Goal: Transaction & Acquisition: Obtain resource

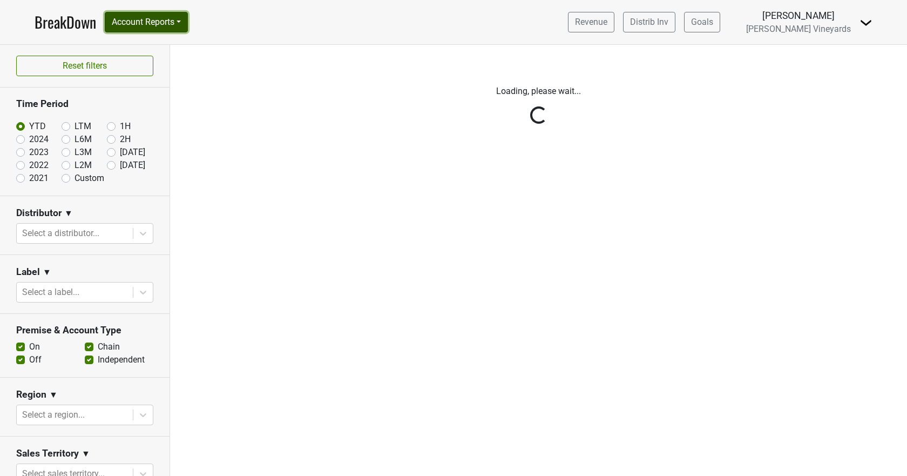
click at [156, 24] on button "Account Reports" at bounding box center [146, 22] width 83 height 21
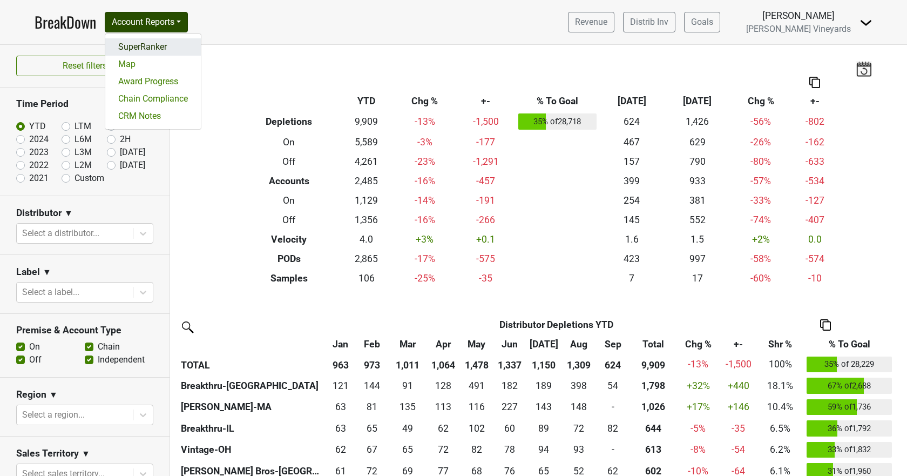
click at [154, 50] on link "SuperRanker" at bounding box center [153, 46] width 96 height 17
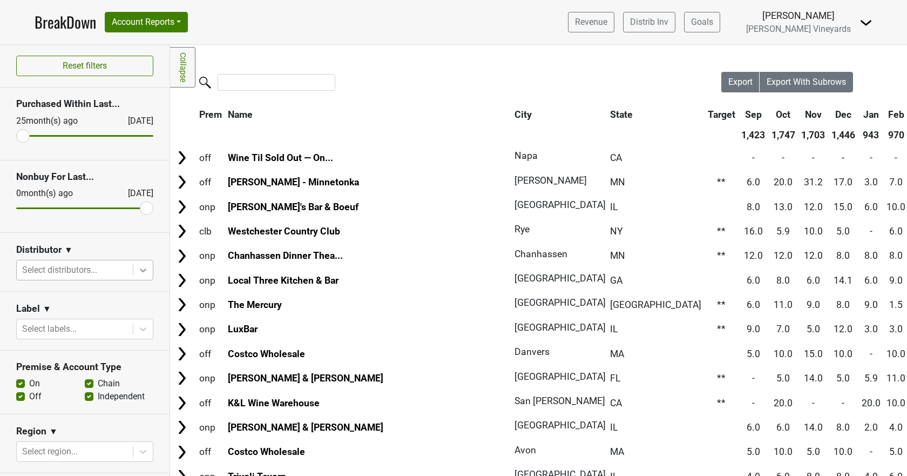
click at [138, 271] on icon at bounding box center [143, 269] width 11 height 11
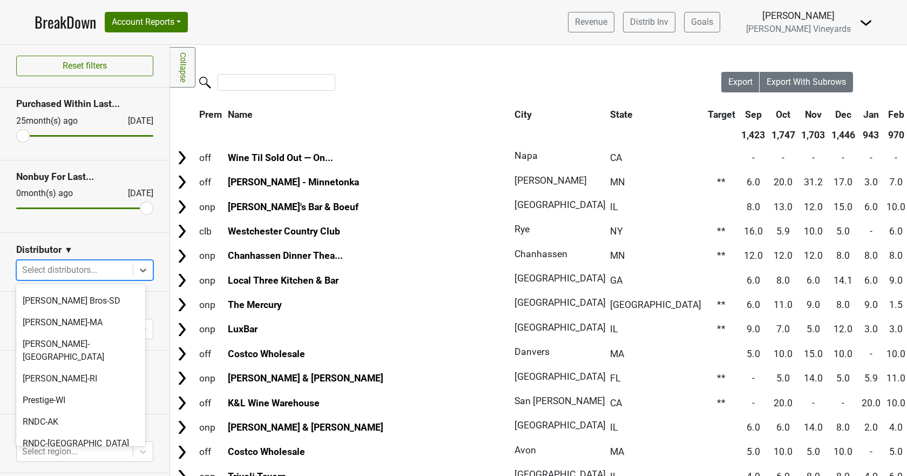
scroll to position [641, 0]
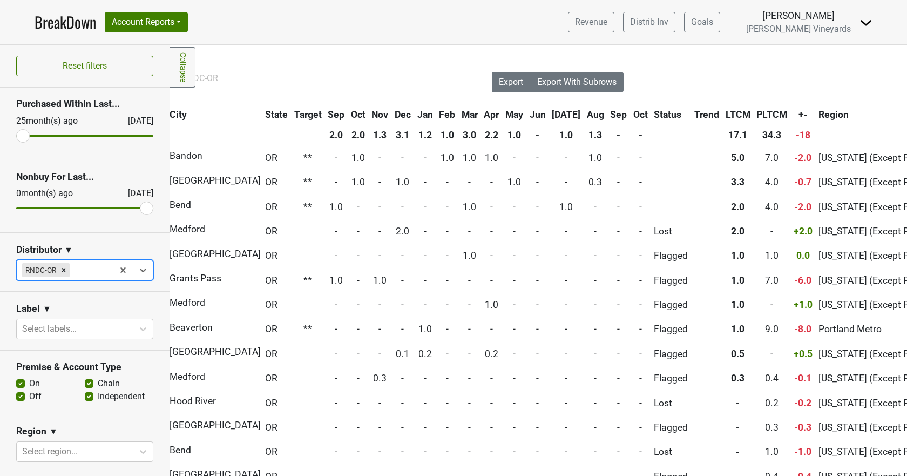
scroll to position [0, 0]
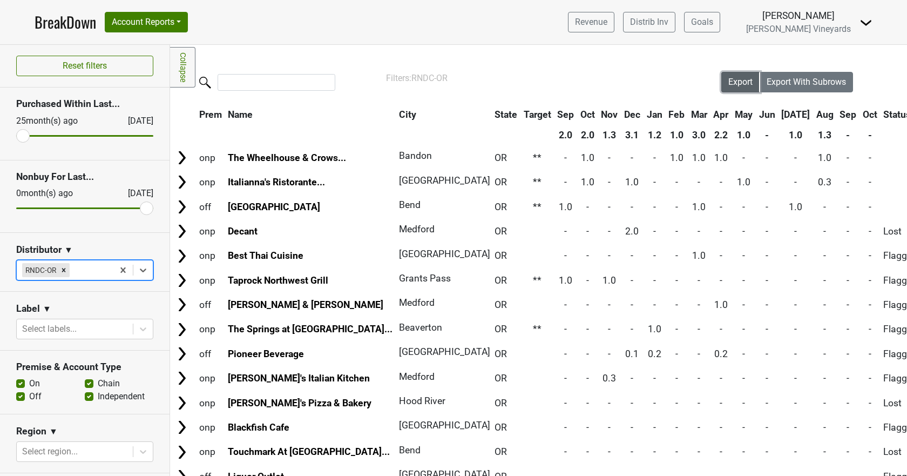
click at [728, 79] on span "Export" at bounding box center [740, 82] width 24 height 10
drag, startPoint x: 20, startPoint y: 134, endPoint x: 10, endPoint y: 133, distance: 9.8
click at [16, 135] on input "range" at bounding box center [84, 136] width 137 height 2
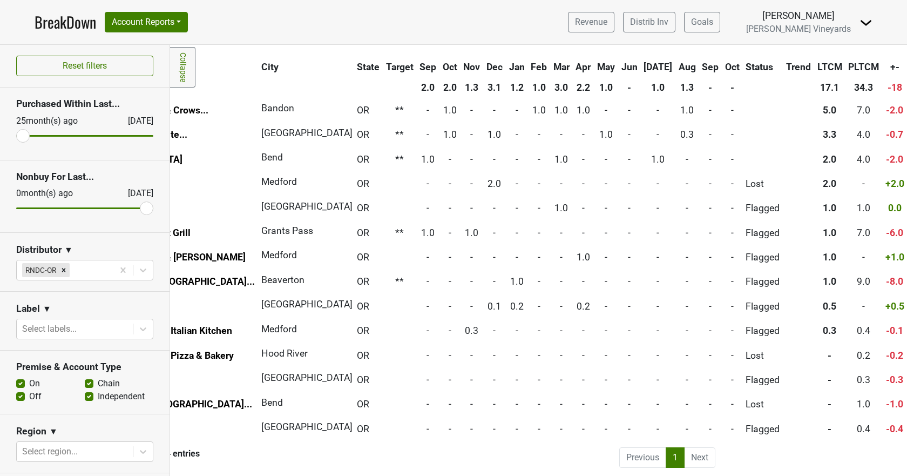
scroll to position [56, 0]
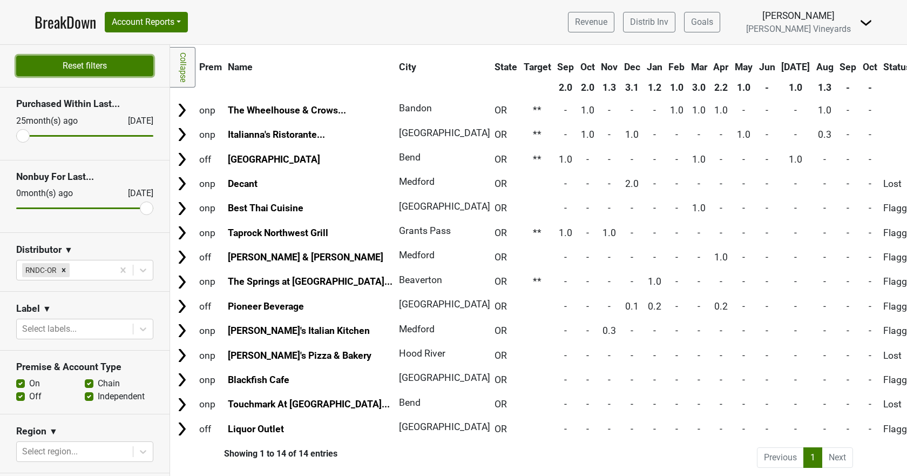
click at [94, 69] on button "Reset filters" at bounding box center [84, 66] width 137 height 21
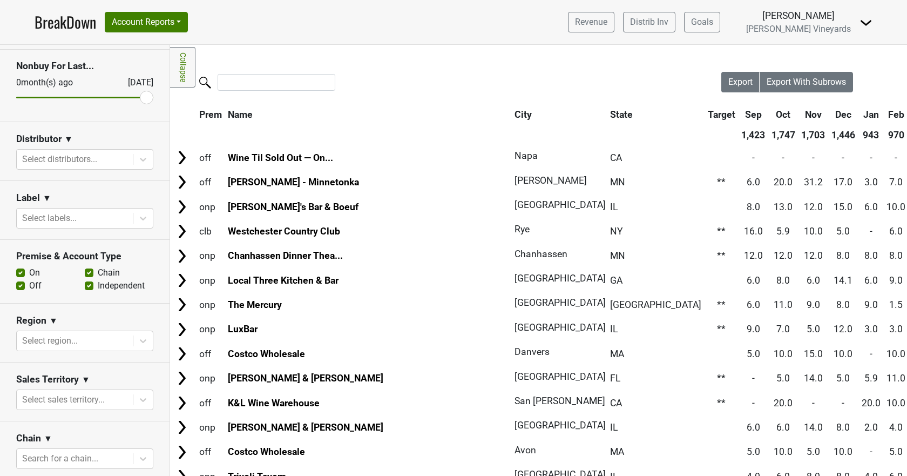
scroll to position [0, 0]
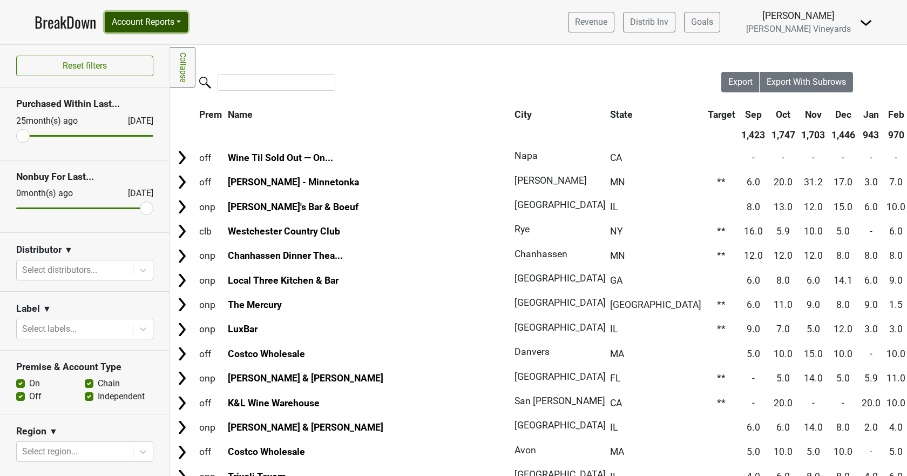
click at [133, 17] on button "Account Reports" at bounding box center [146, 22] width 83 height 21
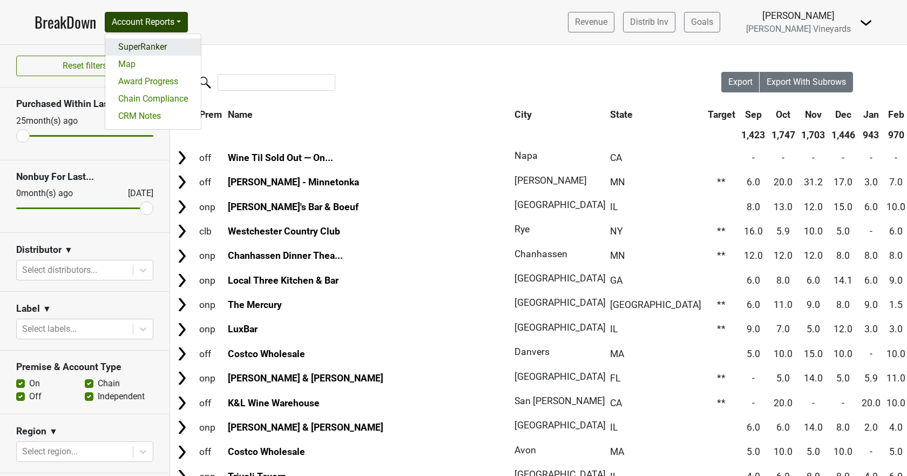
click at [132, 45] on link "SuperRanker" at bounding box center [153, 46] width 96 height 17
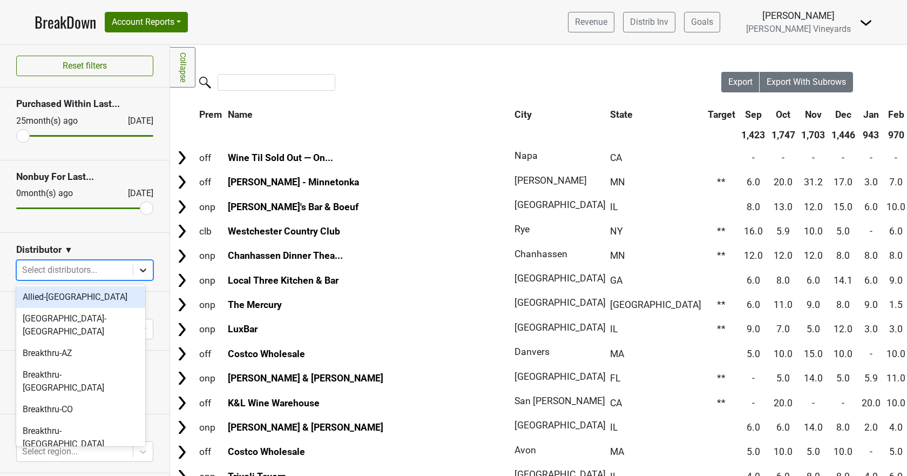
click at [138, 270] on icon at bounding box center [143, 269] width 11 height 11
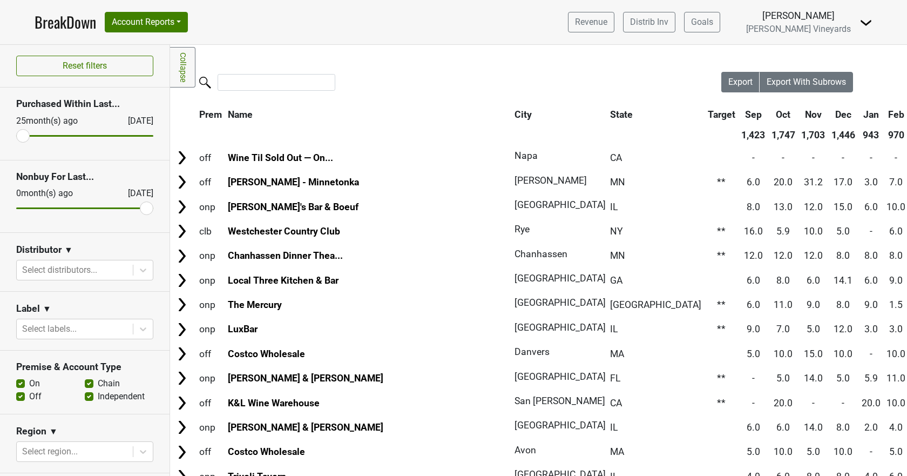
drag, startPoint x: 24, startPoint y: 134, endPoint x: 17, endPoint y: 134, distance: 7.0
click at [17, 135] on input "range" at bounding box center [84, 136] width 137 height 2
click at [140, 268] on icon at bounding box center [143, 270] width 6 height 4
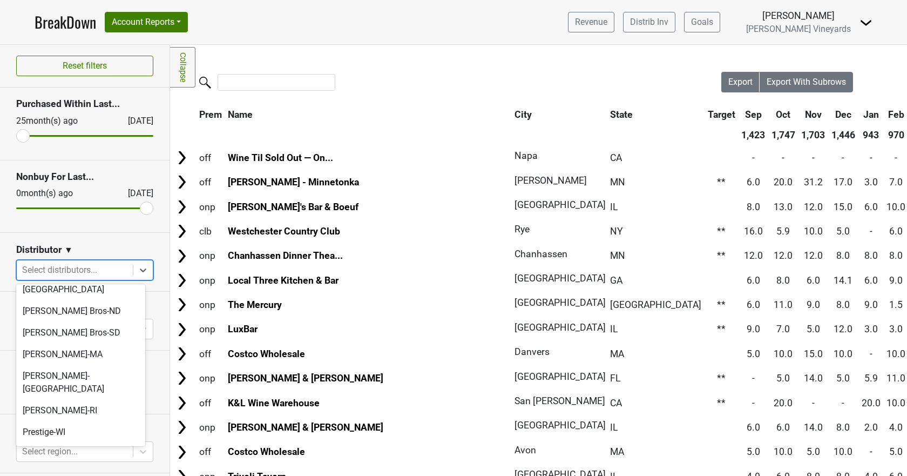
scroll to position [648, 0]
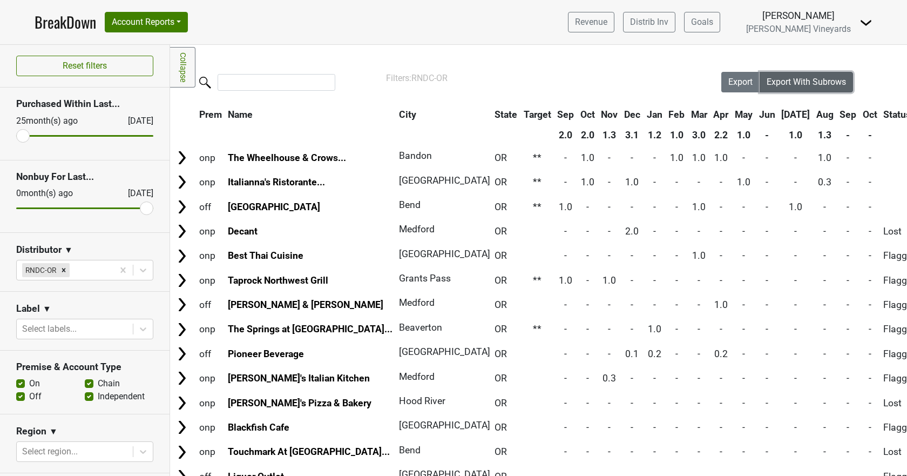
click at [825, 79] on span "Export With Subrows" at bounding box center [805, 82] width 79 height 10
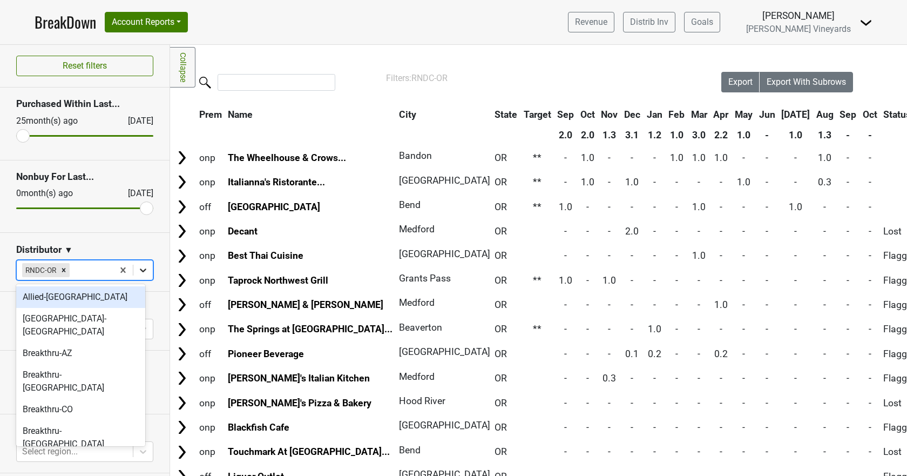
click at [138, 271] on icon at bounding box center [143, 269] width 11 height 11
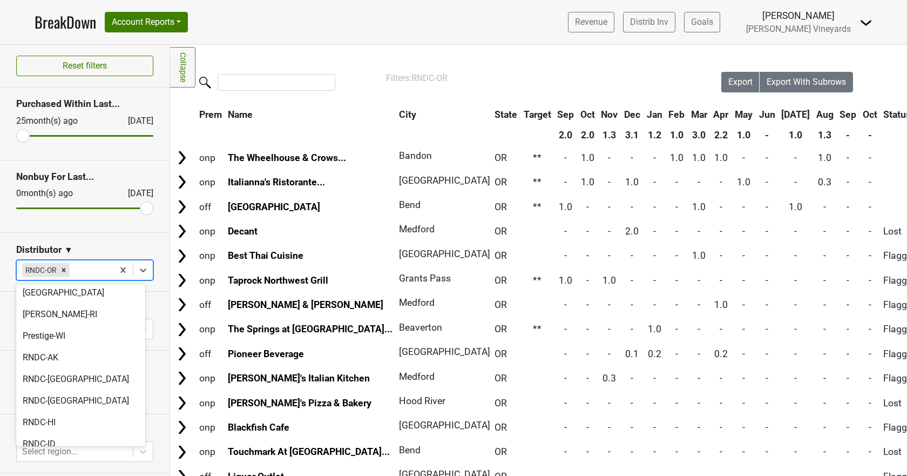
scroll to position [674, 0]
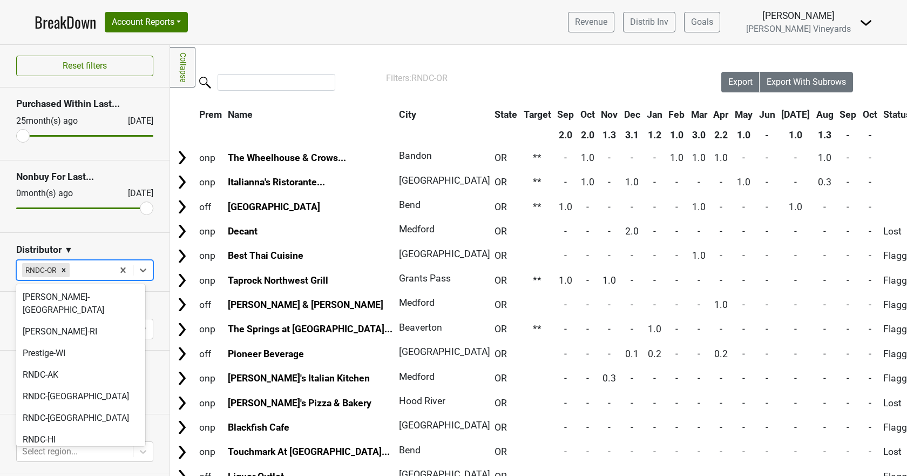
click at [37, 472] on div "RNDC-KY" at bounding box center [80, 483] width 129 height 22
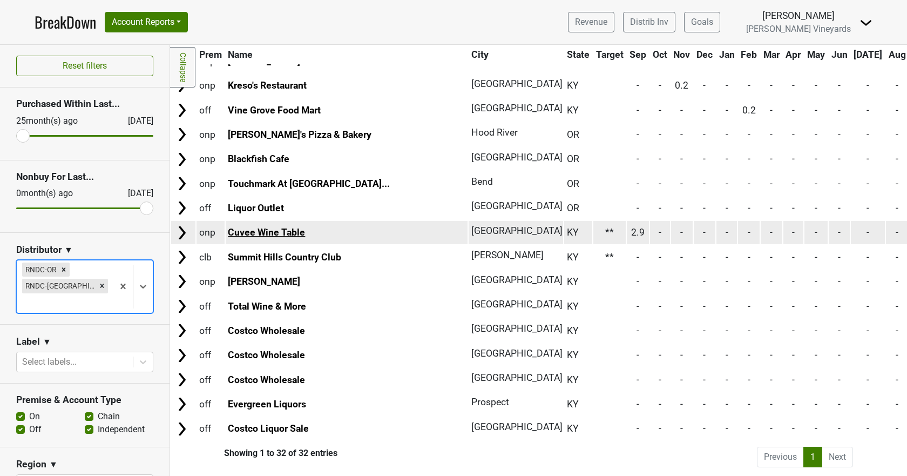
scroll to position [497, 0]
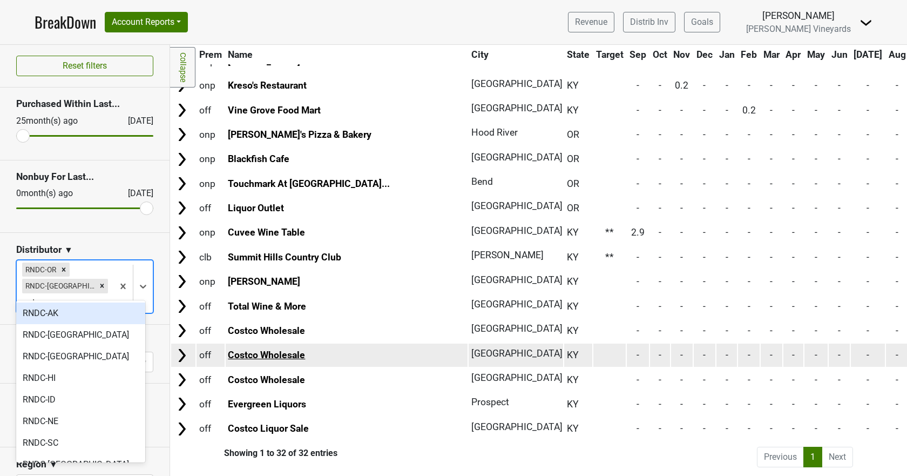
type input "rndc"
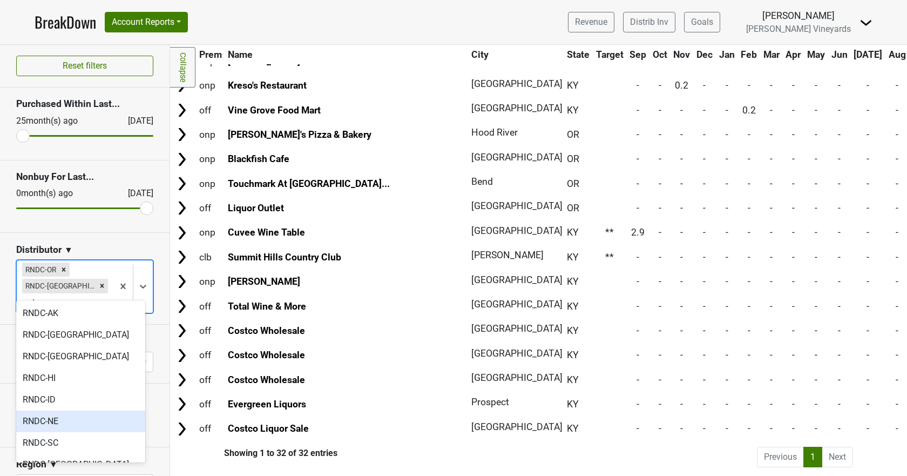
scroll to position [37, 0]
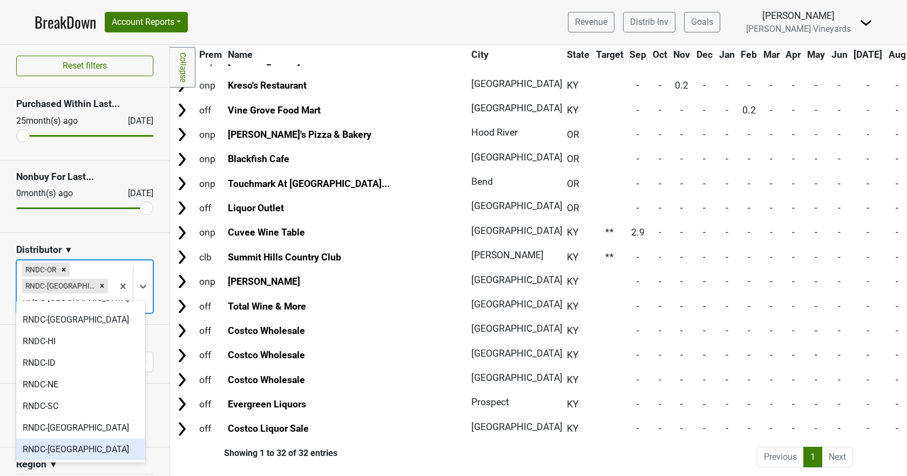
click at [83, 443] on div "RNDC-WA" at bounding box center [80, 449] width 129 height 22
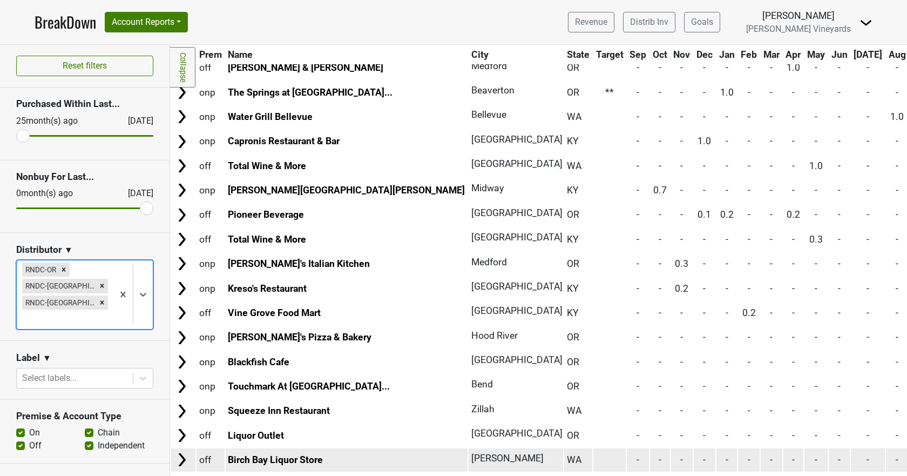
scroll to position [324, 0]
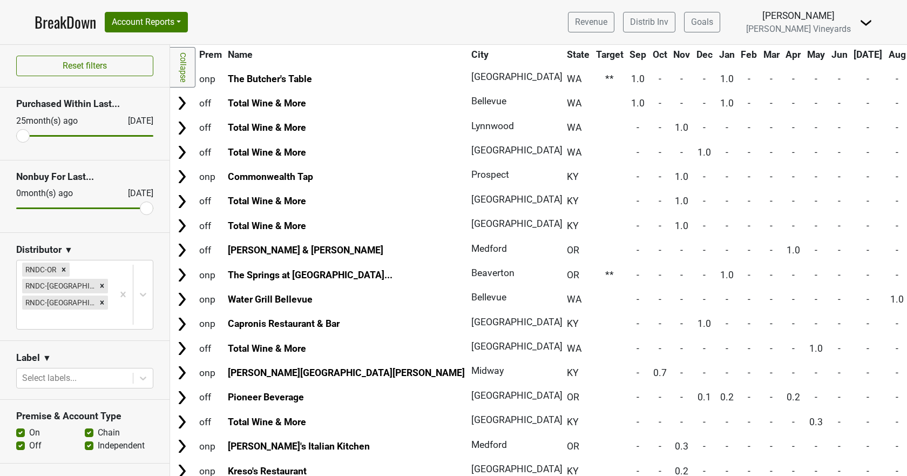
click at [564, 58] on th "State" at bounding box center [578, 54] width 28 height 19
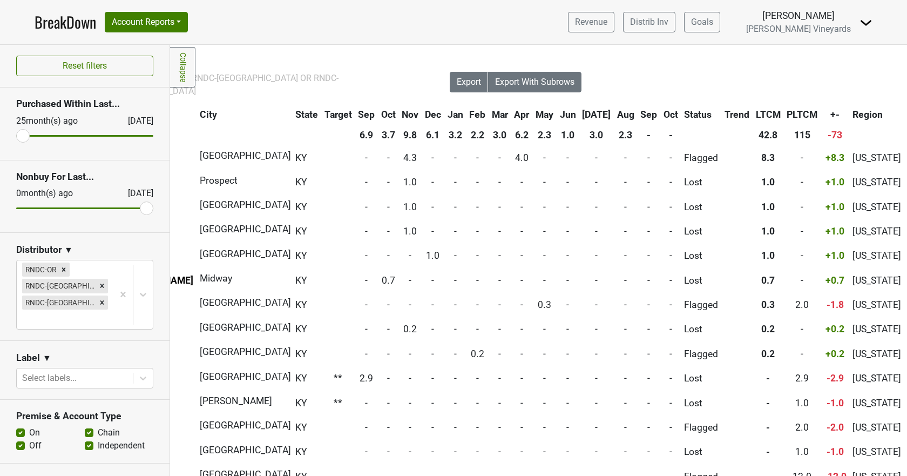
scroll to position [0, 275]
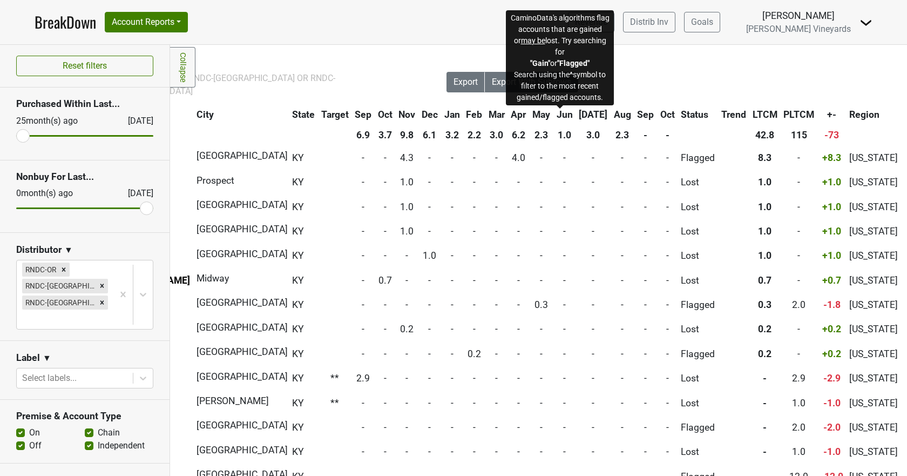
click at [681, 113] on span "Status" at bounding box center [695, 114] width 28 height 11
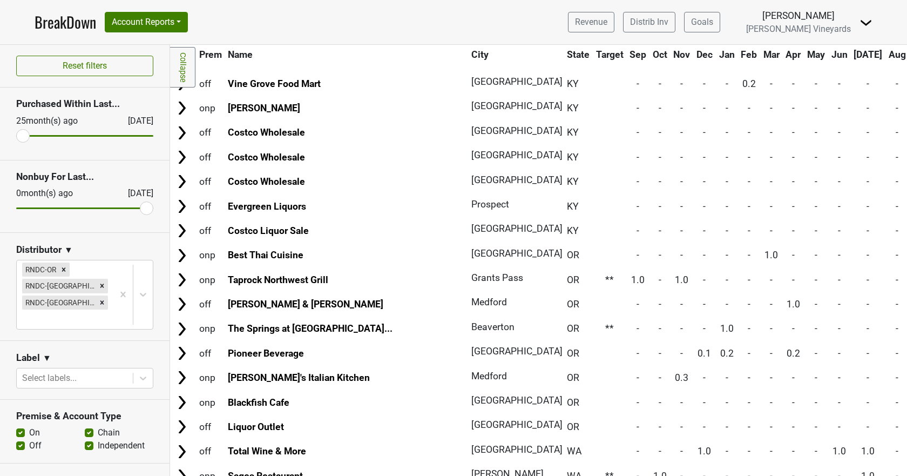
scroll to position [0, 0]
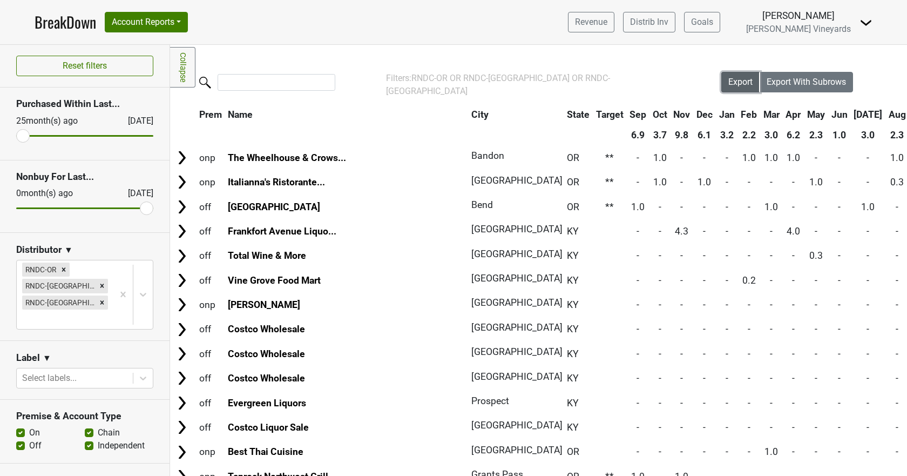
click at [728, 83] on span "Export" at bounding box center [740, 82] width 24 height 10
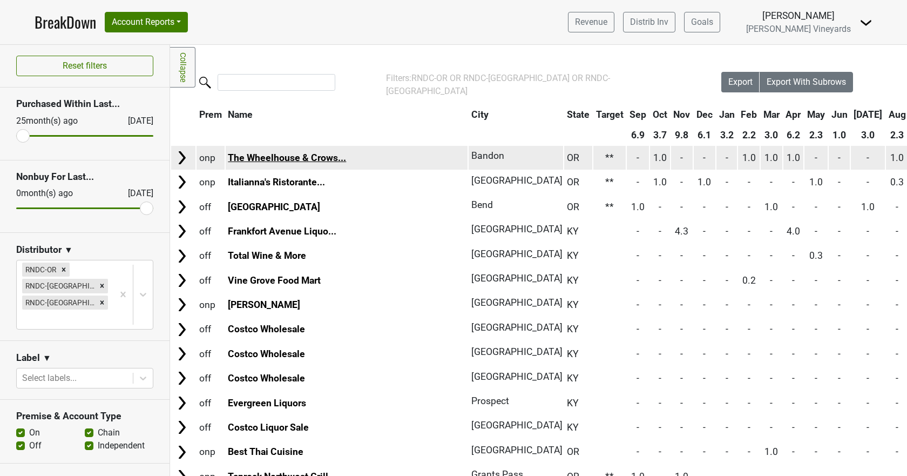
click at [247, 161] on link "The Wheelhouse & Crows..." at bounding box center [287, 157] width 118 height 11
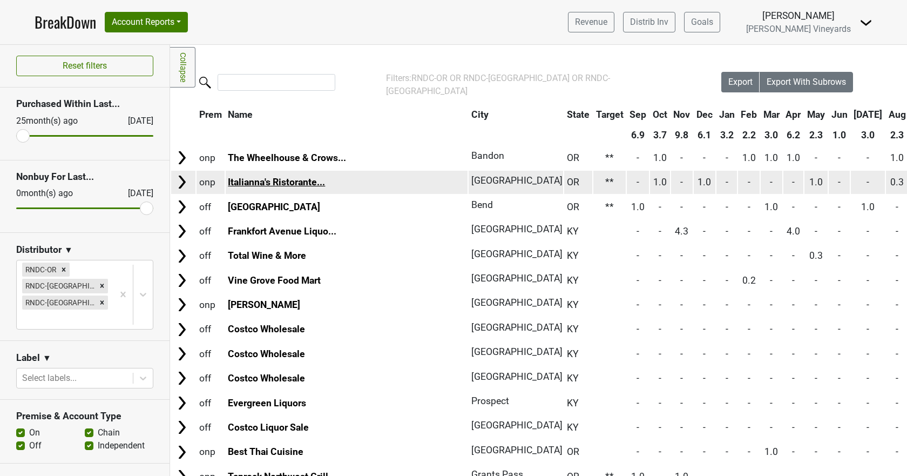
click at [264, 180] on link "Italianna's Ristorante..." at bounding box center [276, 181] width 97 height 11
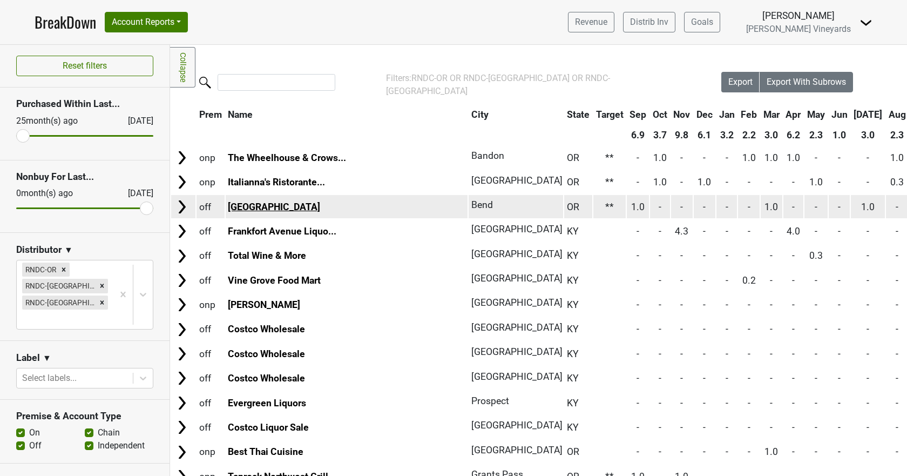
click at [232, 208] on link "Newport Avenue Market" at bounding box center [274, 206] width 92 height 11
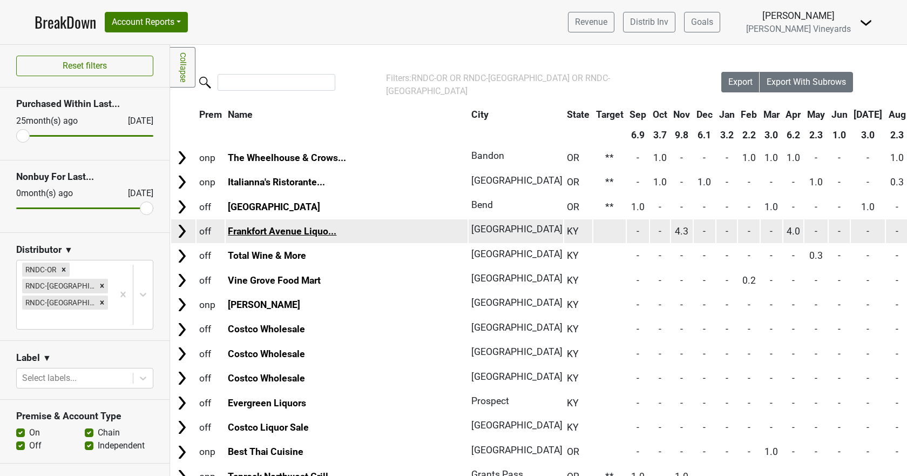
click at [275, 228] on link "Frankfort Avenue Liquo..." at bounding box center [282, 231] width 108 height 11
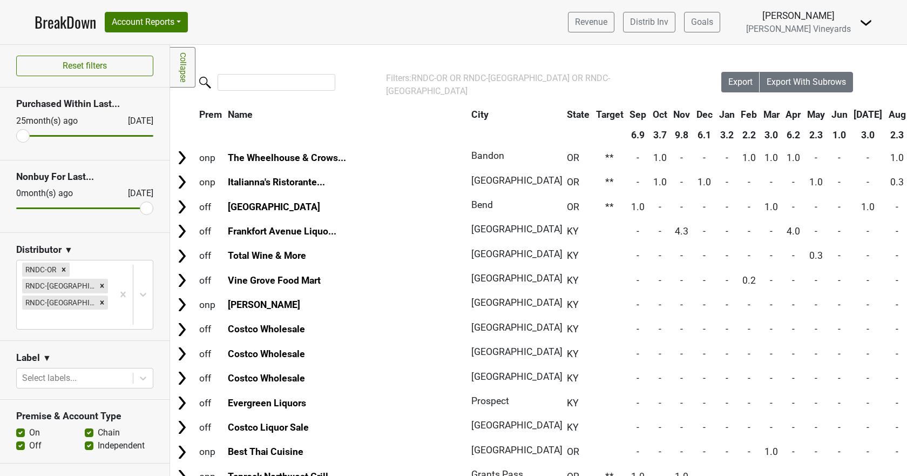
click at [564, 112] on th "State" at bounding box center [578, 114] width 28 height 19
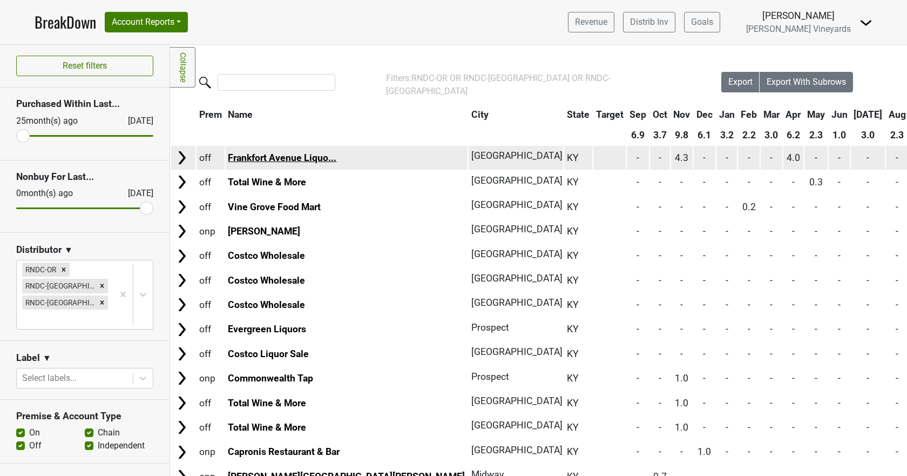
click at [274, 159] on link "Frankfort Avenue Liquo..." at bounding box center [282, 157] width 108 height 11
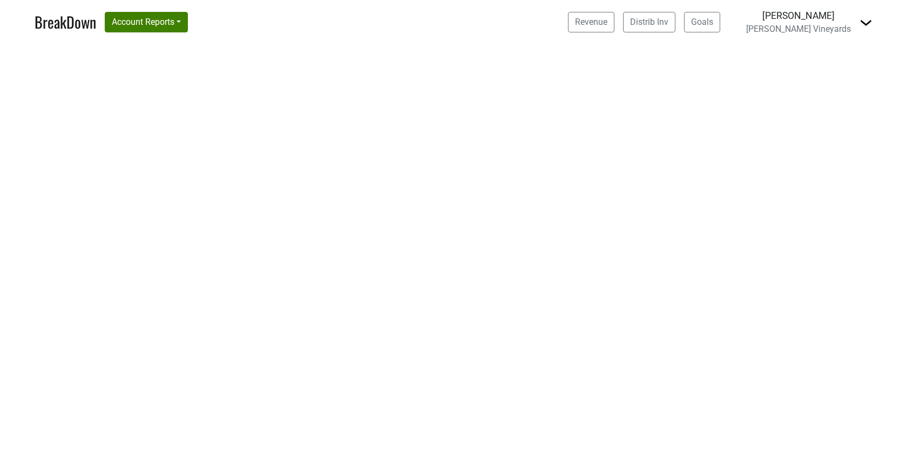
select select "CA"
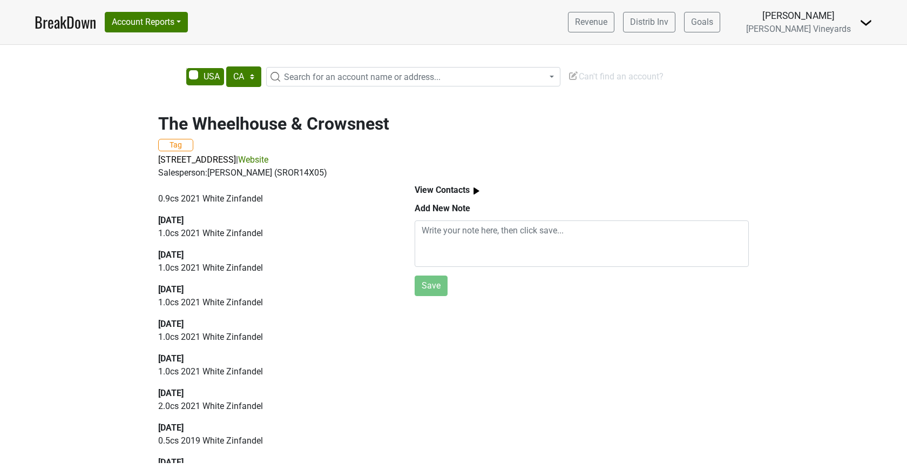
scroll to position [601, 0]
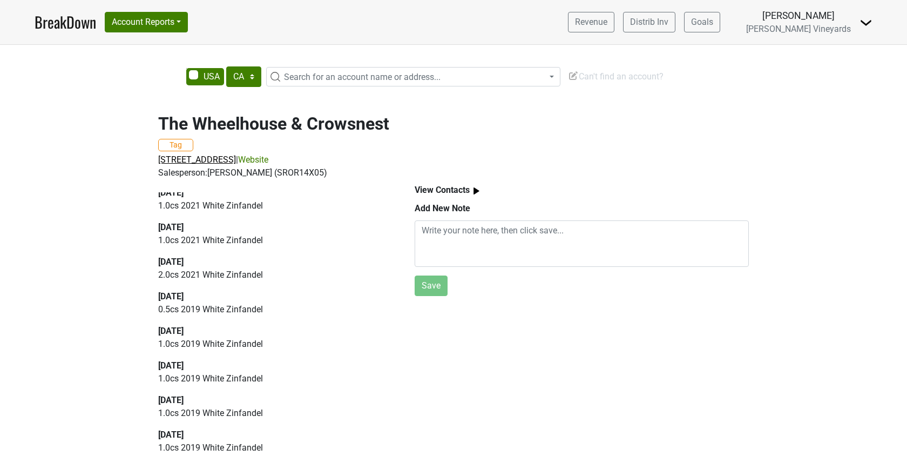
click at [217, 158] on span "125 Chicago Ave SE, Bandon, OR 97411" at bounding box center [197, 159] width 78 height 10
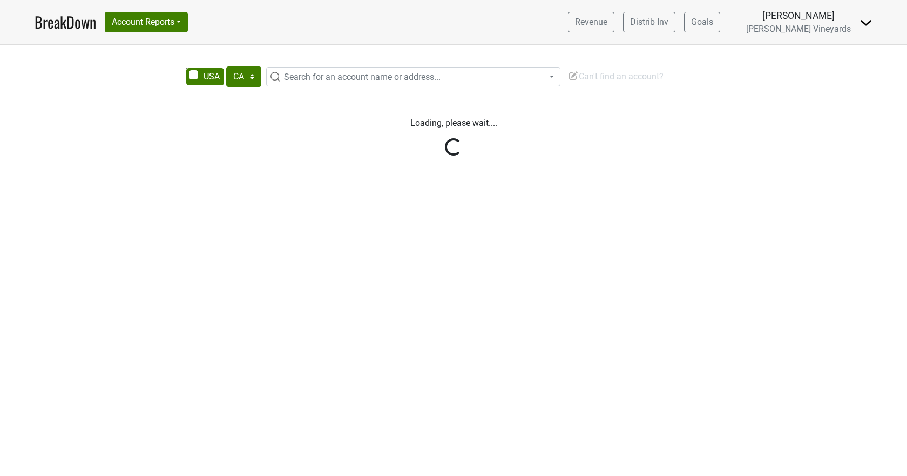
select select "CA"
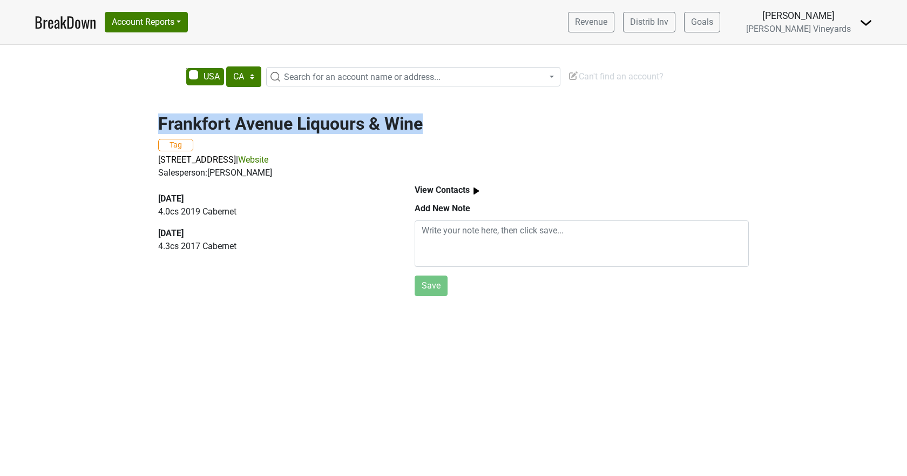
drag, startPoint x: 166, startPoint y: 123, endPoint x: 421, endPoint y: 132, distance: 255.4
click at [421, 132] on h2 "Frankfort Avenue Liquours & Wine" at bounding box center [453, 123] width 590 height 21
copy h2 "Frankfort Avenue Liquours & Wine"
click at [229, 160] on span "[STREET_ADDRESS]" at bounding box center [197, 159] width 78 height 10
